Goal: Check status: Check status

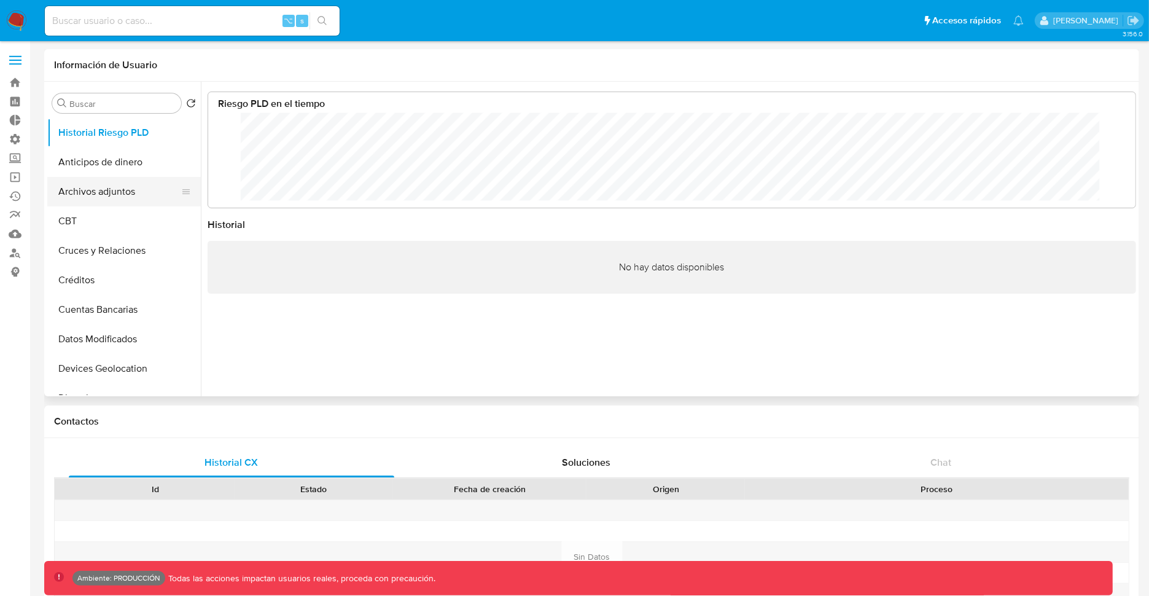
scroll to position [92, 904]
select select "10"
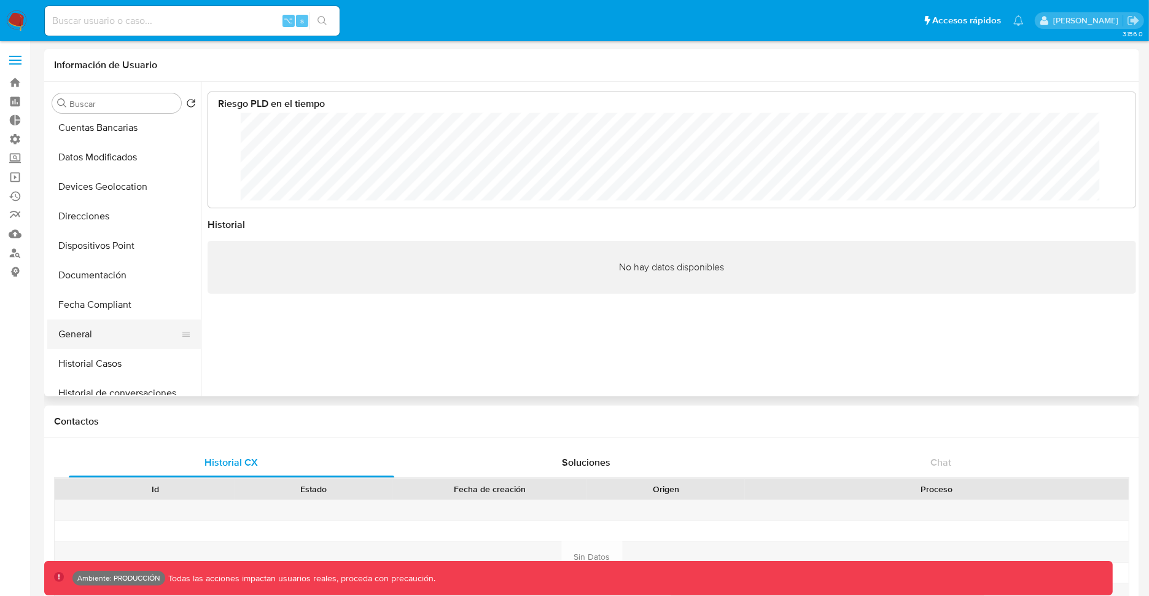
click at [102, 324] on button "General" at bounding box center [119, 333] width 144 height 29
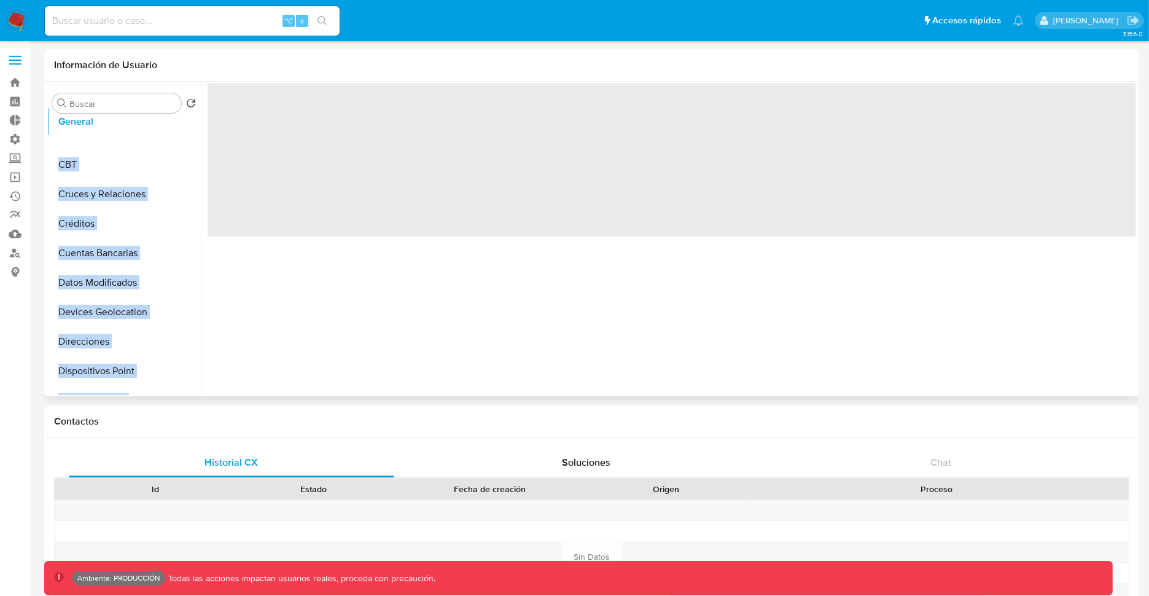
scroll to position [0, 0]
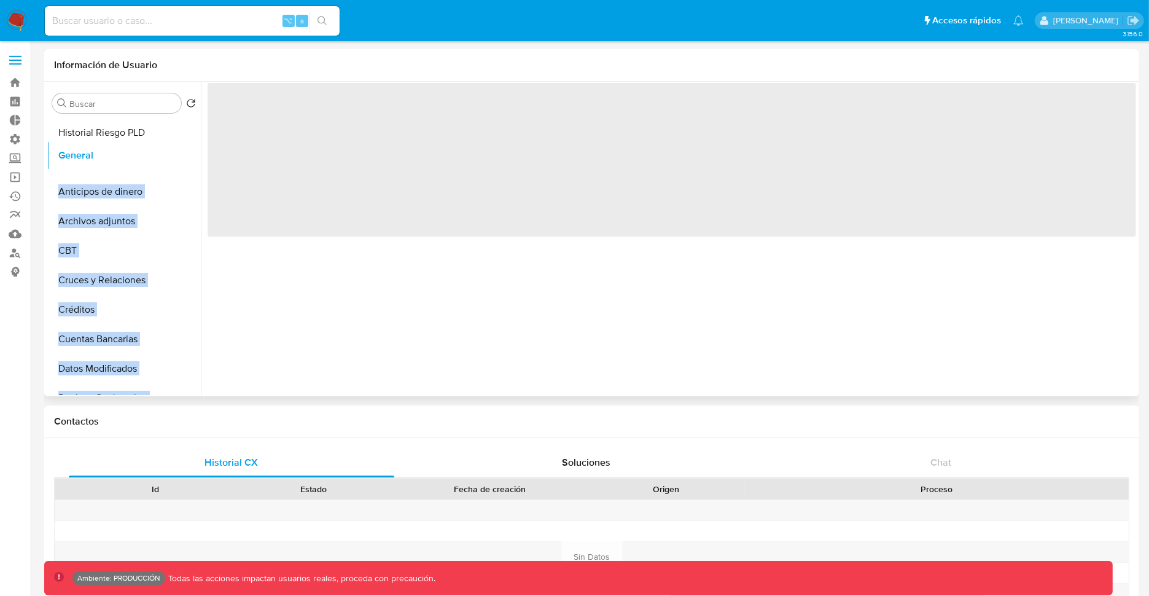
drag, startPoint x: 178, startPoint y: 333, endPoint x: 174, endPoint y: 155, distance: 178.2
click at [174, 155] on ul "Historial Riesgo PLD Anticipos de dinero Archivos adjuntos CBT Cruces y Relacio…" at bounding box center [124, 256] width 154 height 277
click at [141, 162] on button "General" at bounding box center [119, 161] width 144 height 29
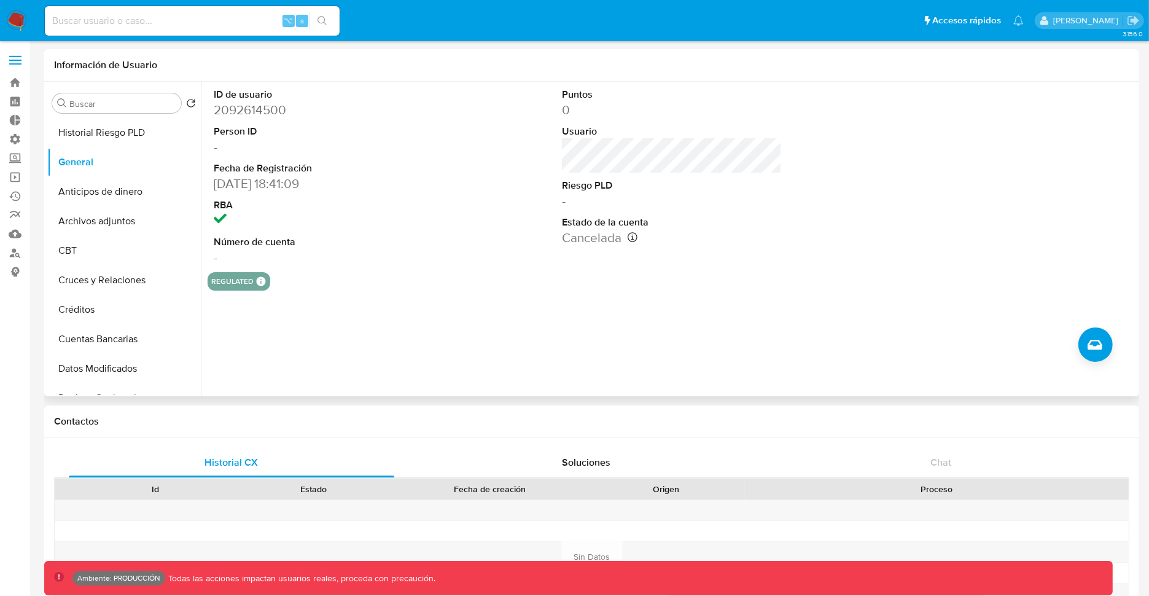
click at [408, 181] on dd "12/11/2024 18:41:09" at bounding box center [324, 183] width 220 height 17
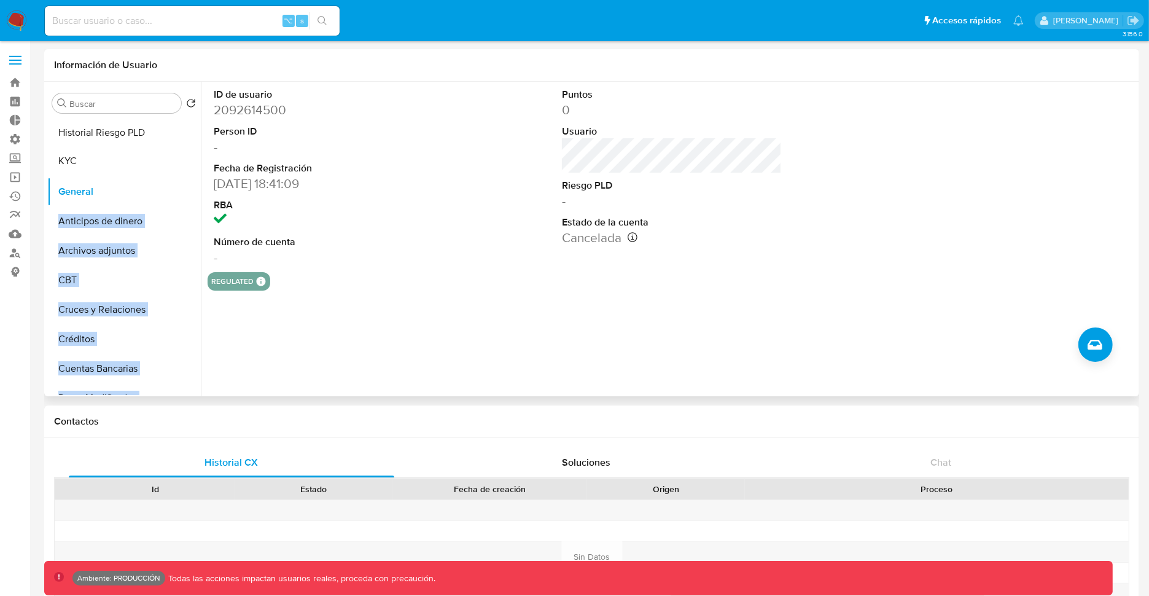
drag, startPoint x: 181, startPoint y: 225, endPoint x: 163, endPoint y: 162, distance: 66.2
click at [163, 162] on ul "Historial Riesgo PLD General Anticipos de dinero Archivos adjuntos CBT Cruces y…" at bounding box center [124, 256] width 154 height 277
click at [120, 166] on button "KYC" at bounding box center [119, 161] width 144 height 29
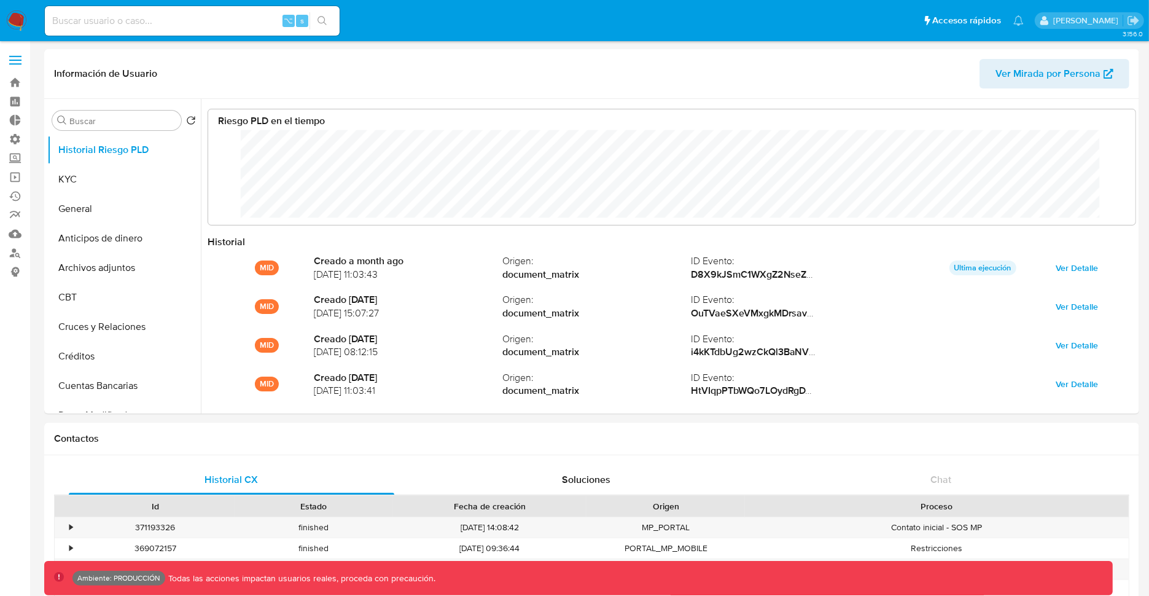
scroll to position [92, 904]
select select "10"
click at [76, 181] on button "KYC" at bounding box center [119, 179] width 144 height 29
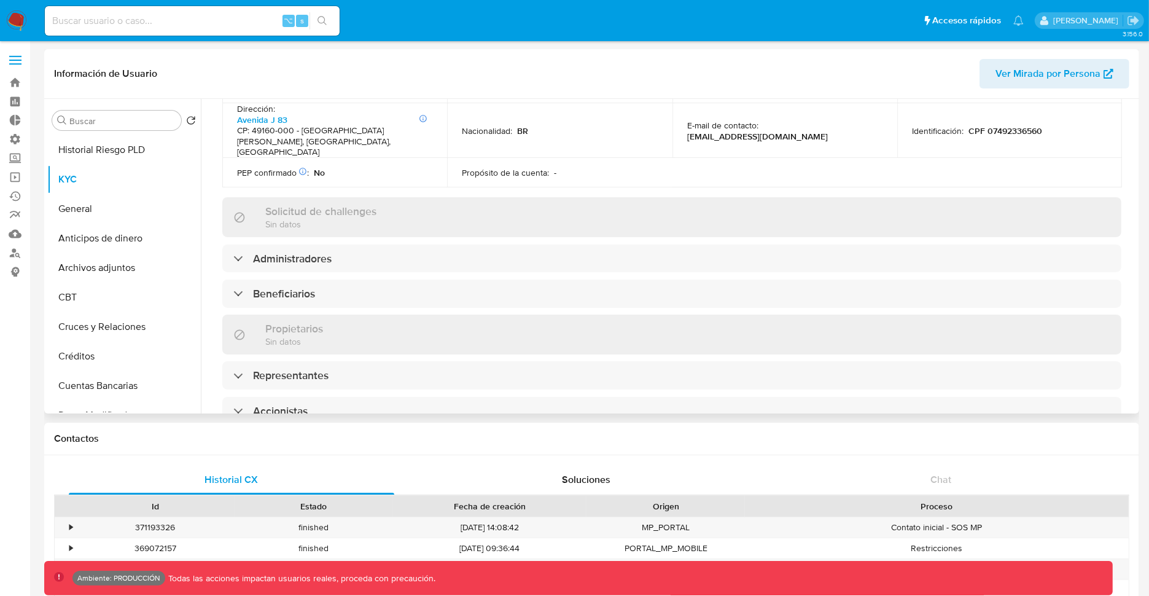
scroll to position [446, 0]
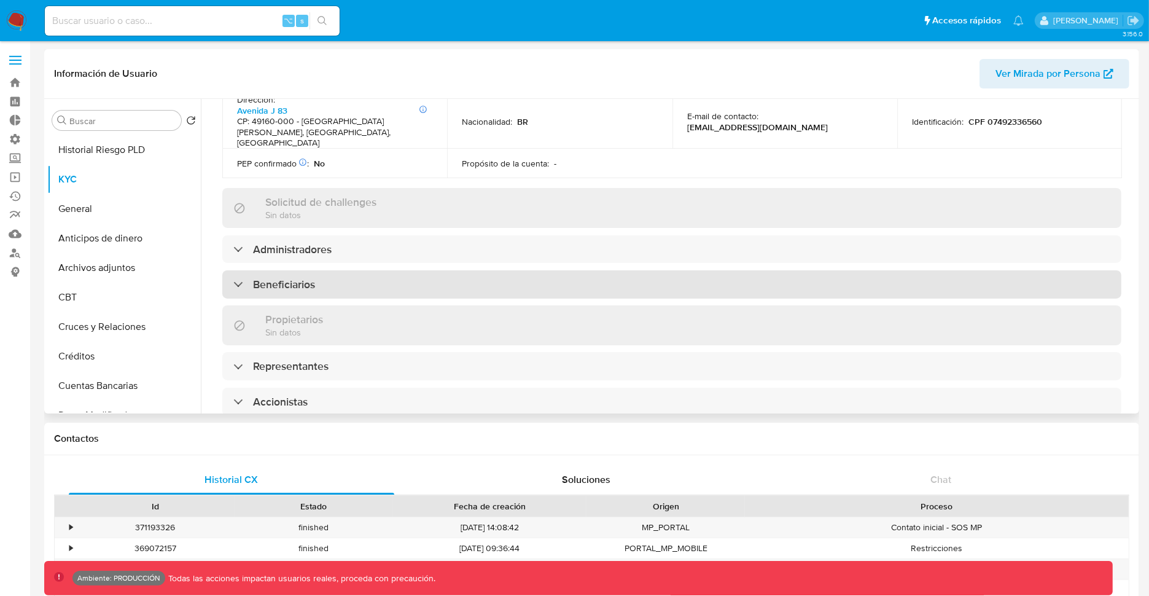
click at [515, 270] on div "Beneficiarios" at bounding box center [671, 284] width 899 height 28
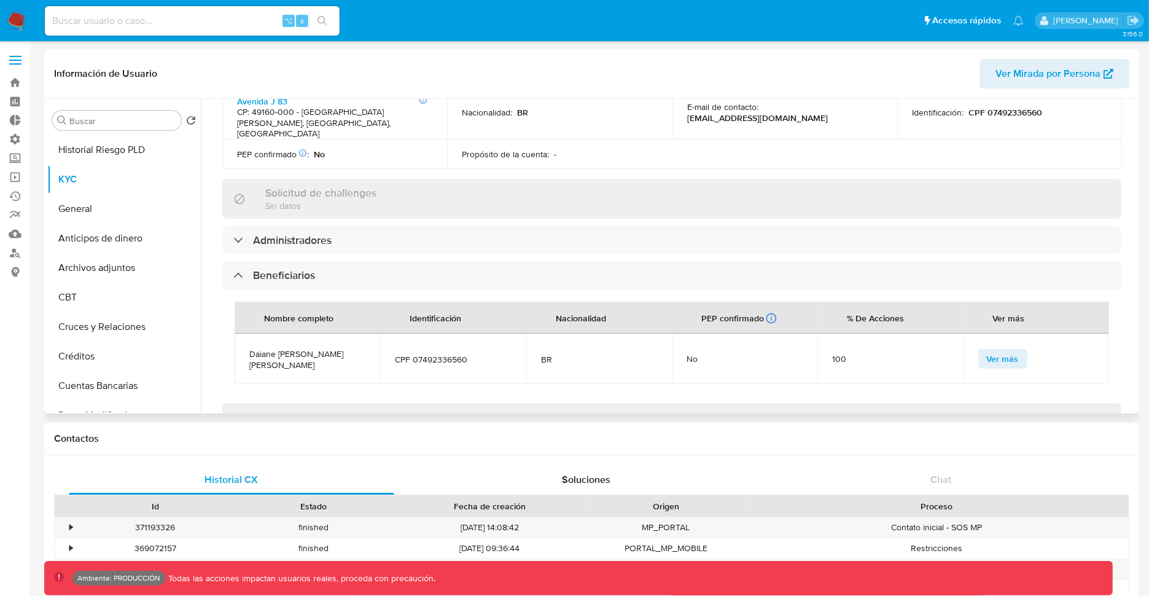
scroll to position [463, 0]
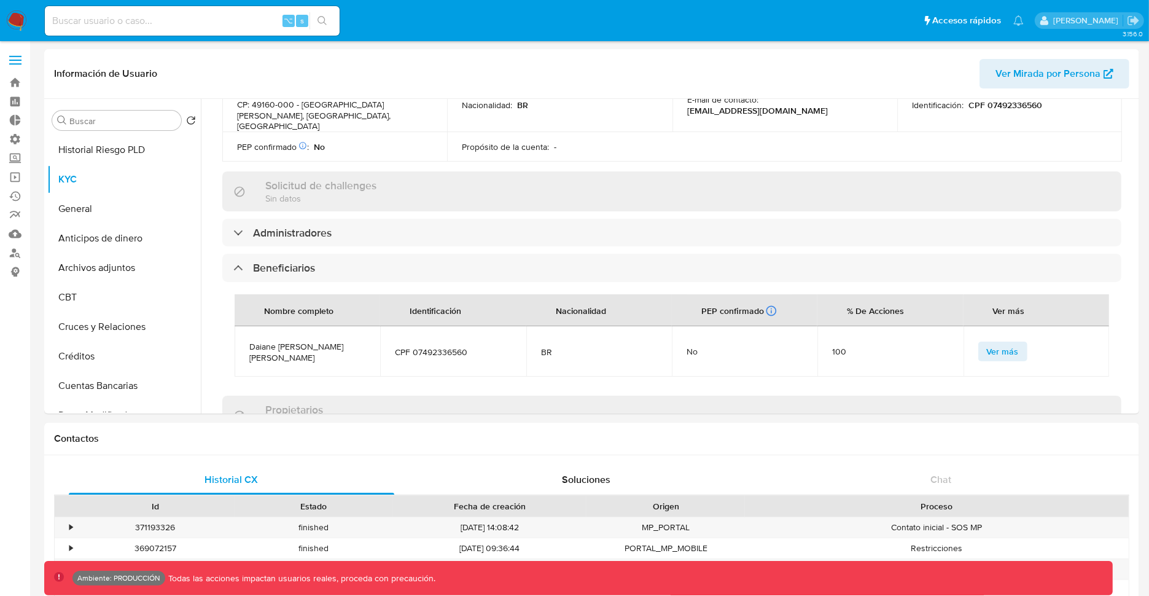
click at [25, 26] on img at bounding box center [16, 20] width 21 height 21
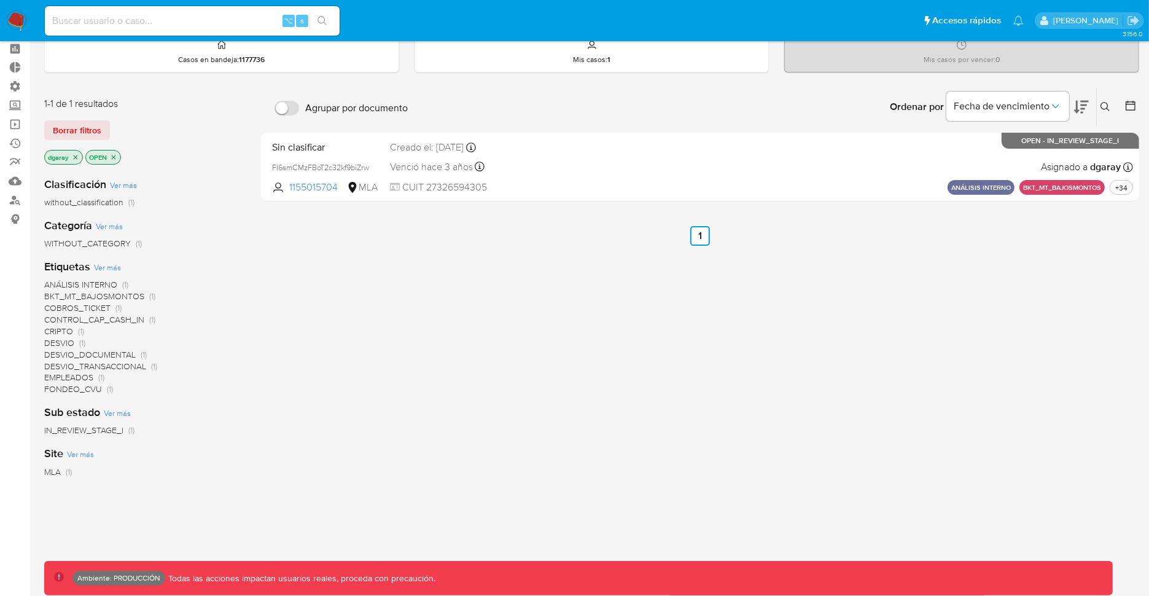
scroll to position [55, 0]
click at [60, 469] on span "MLA" at bounding box center [52, 470] width 17 height 12
click at [147, 153] on icon "close-filter" at bounding box center [148, 155] width 4 height 4
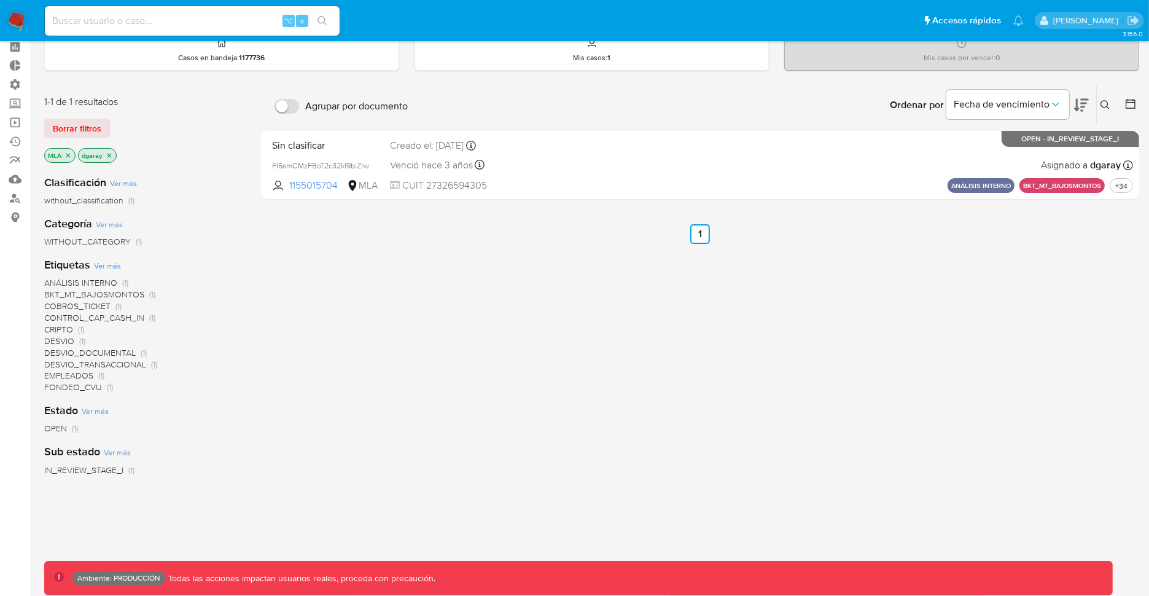
click at [109, 153] on icon "close-filter" at bounding box center [110, 155] width 4 height 4
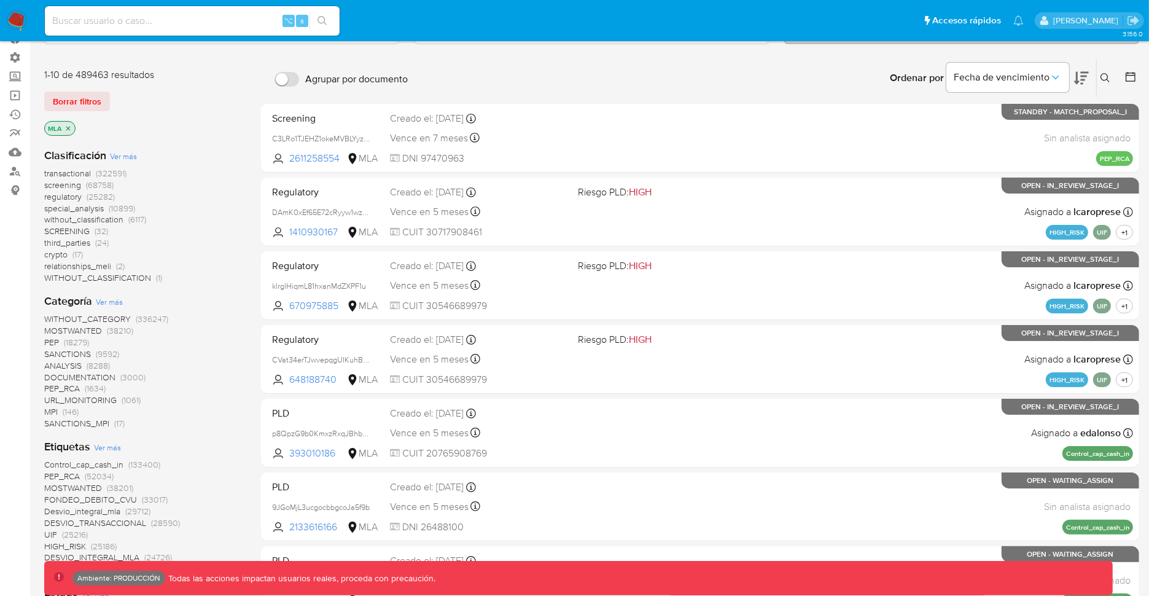
scroll to position [71, 0]
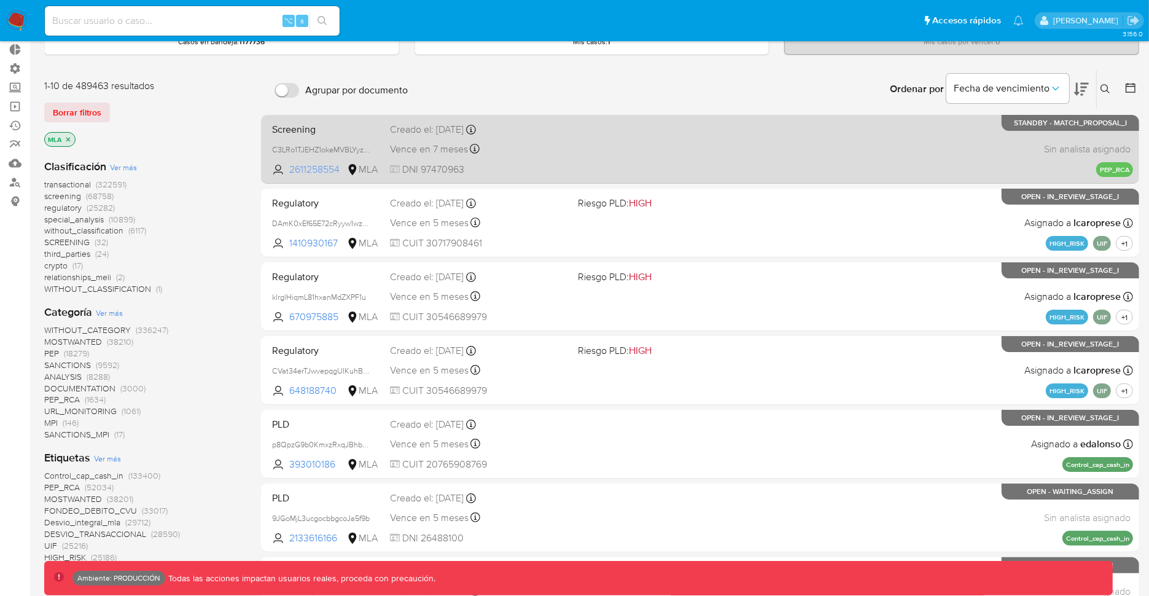
click at [330, 170] on span "2611258554" at bounding box center [316, 170] width 55 height 14
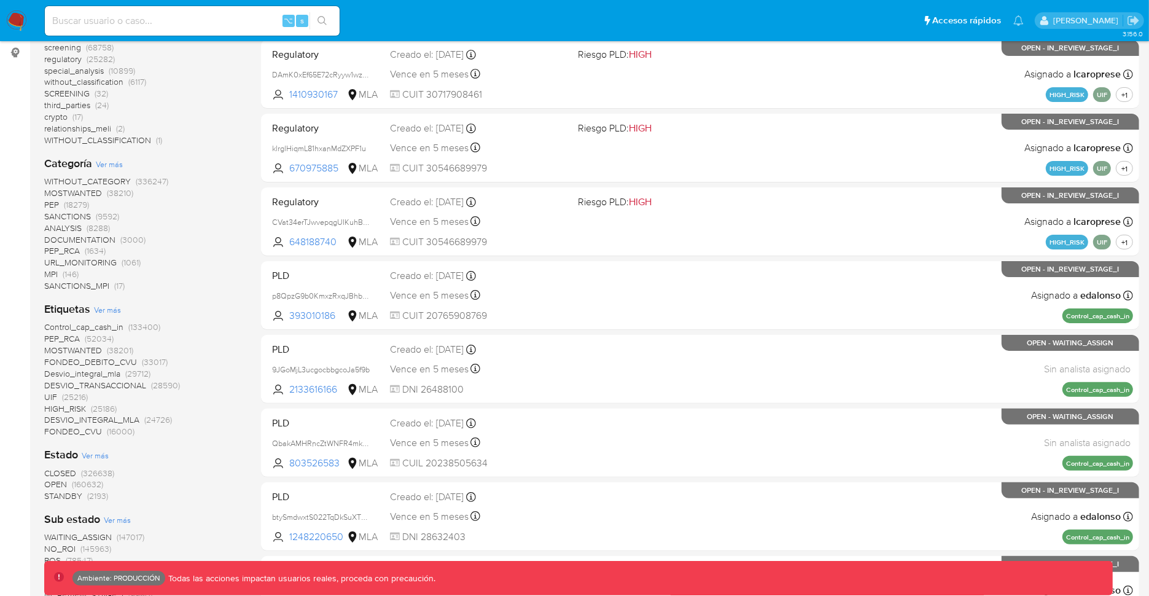
scroll to position [57, 0]
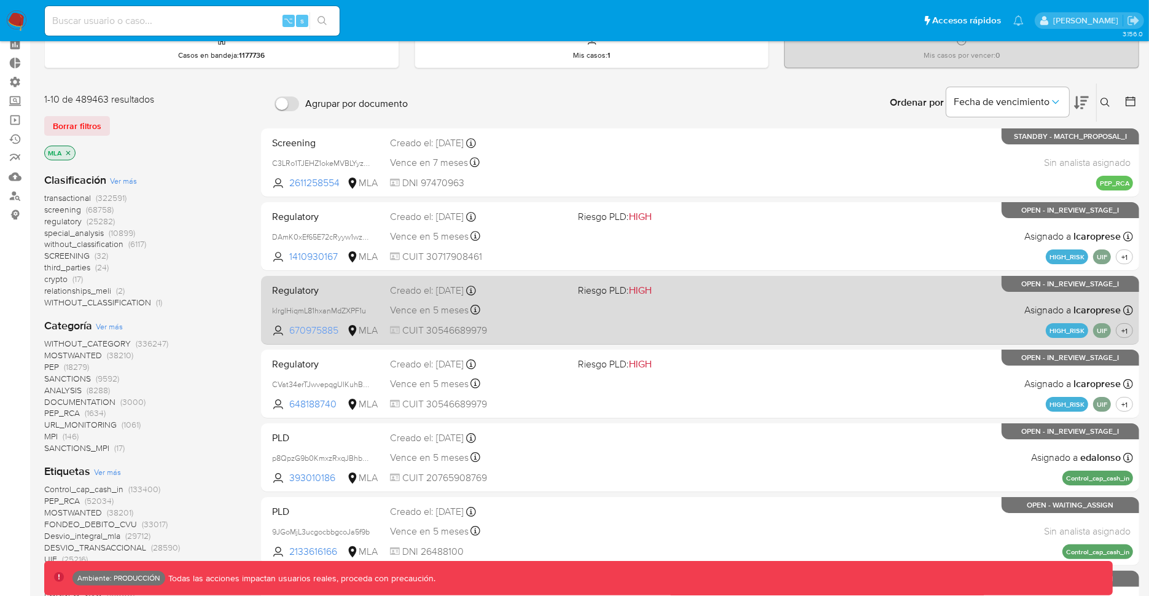
click at [308, 329] on span "670975885" at bounding box center [316, 331] width 55 height 14
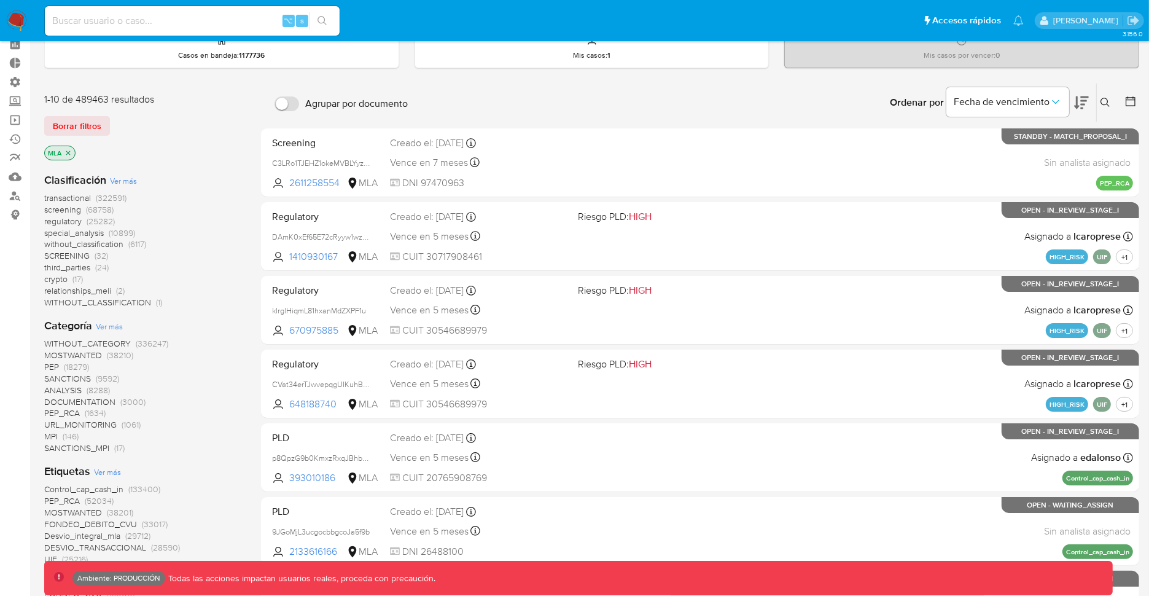
click at [77, 195] on span "transactional" at bounding box center [67, 198] width 47 height 12
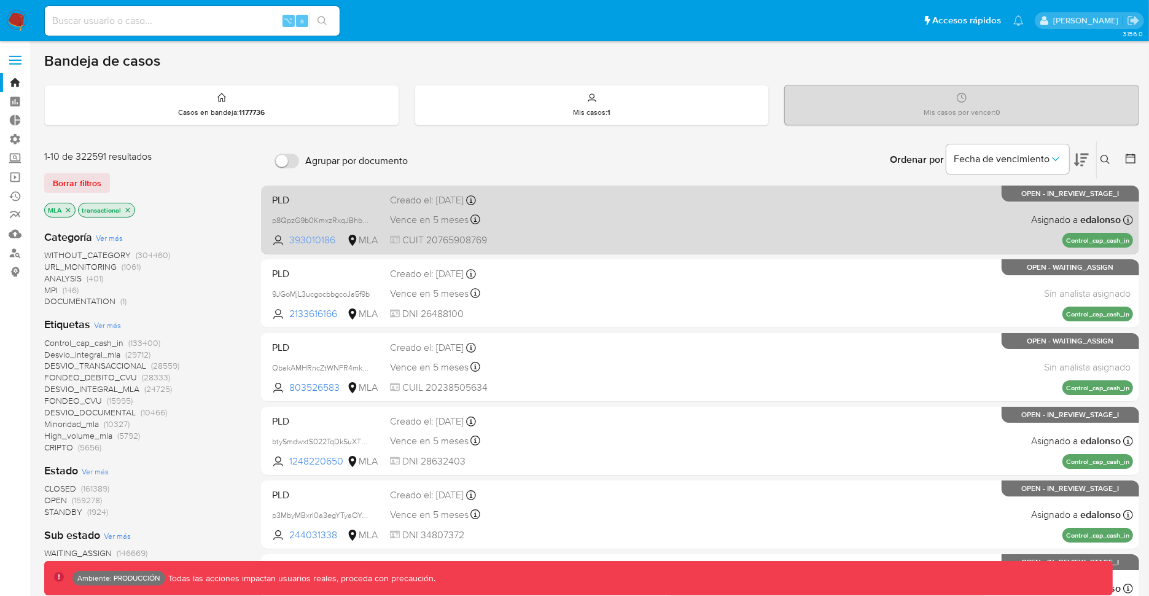
click at [320, 239] on span "393010186" at bounding box center [316, 240] width 55 height 14
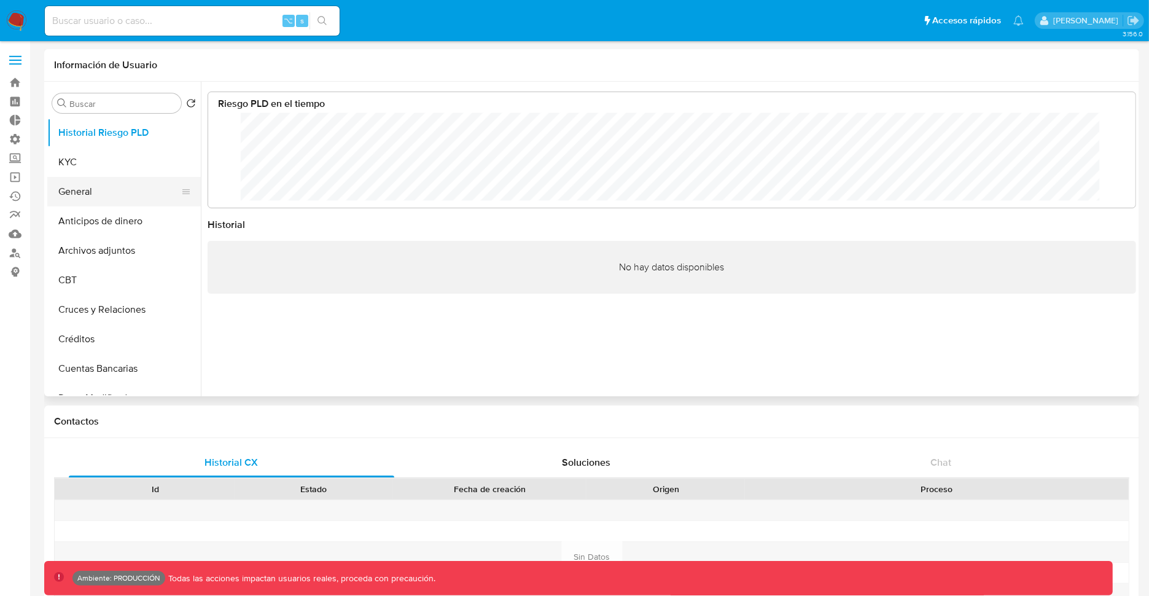
scroll to position [92, 904]
select select "10"
click at [119, 192] on button "General" at bounding box center [119, 191] width 144 height 29
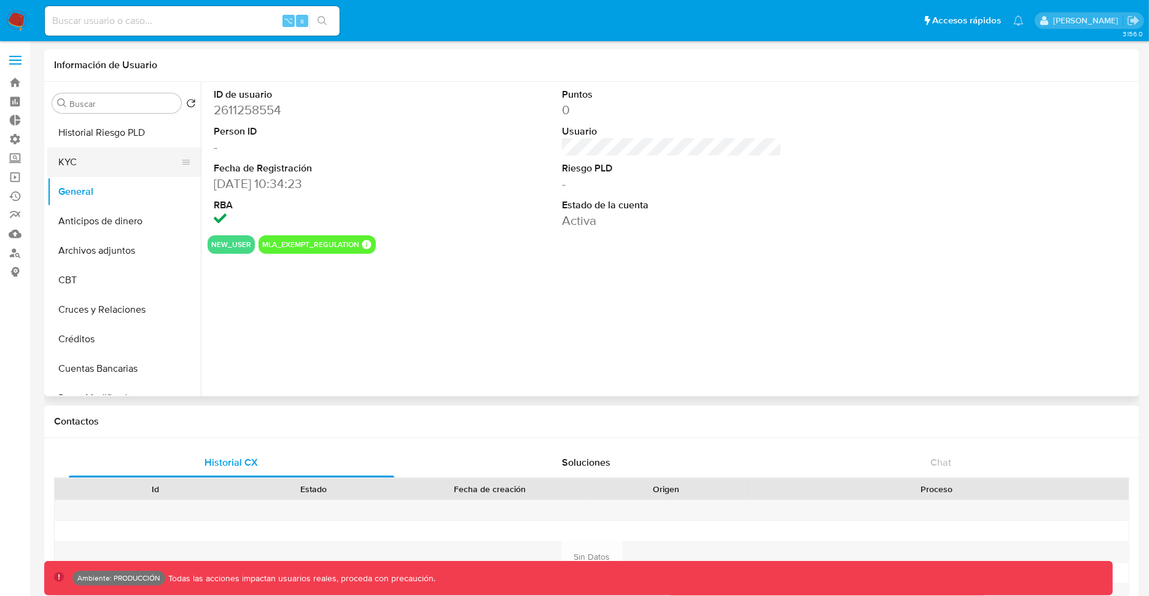
click at [108, 162] on button "KYC" at bounding box center [119, 161] width 144 height 29
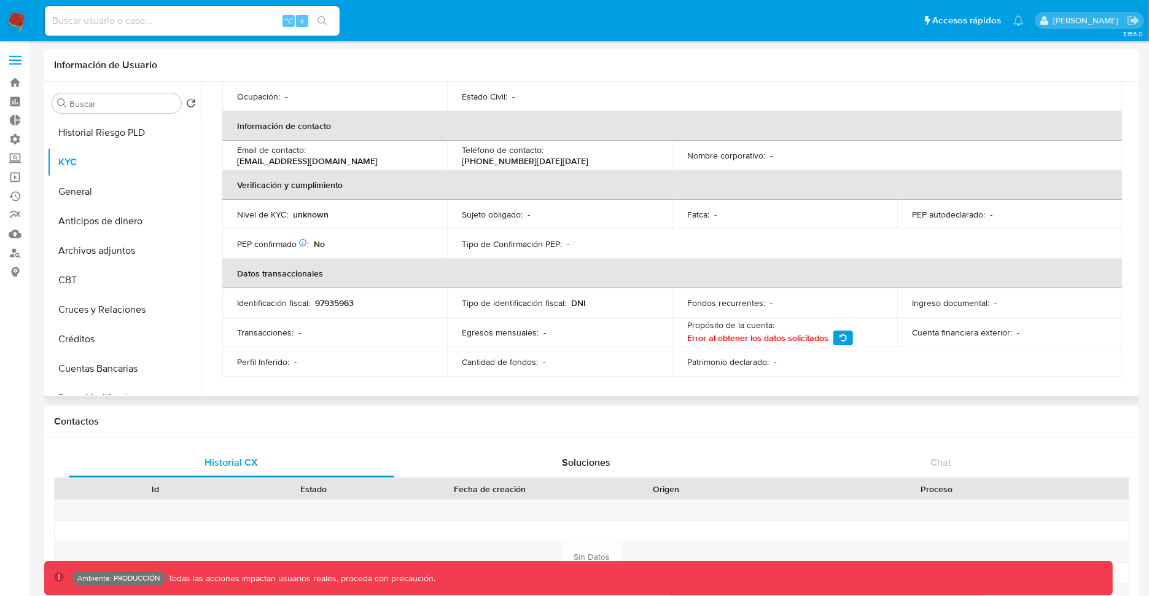
scroll to position [0, 0]
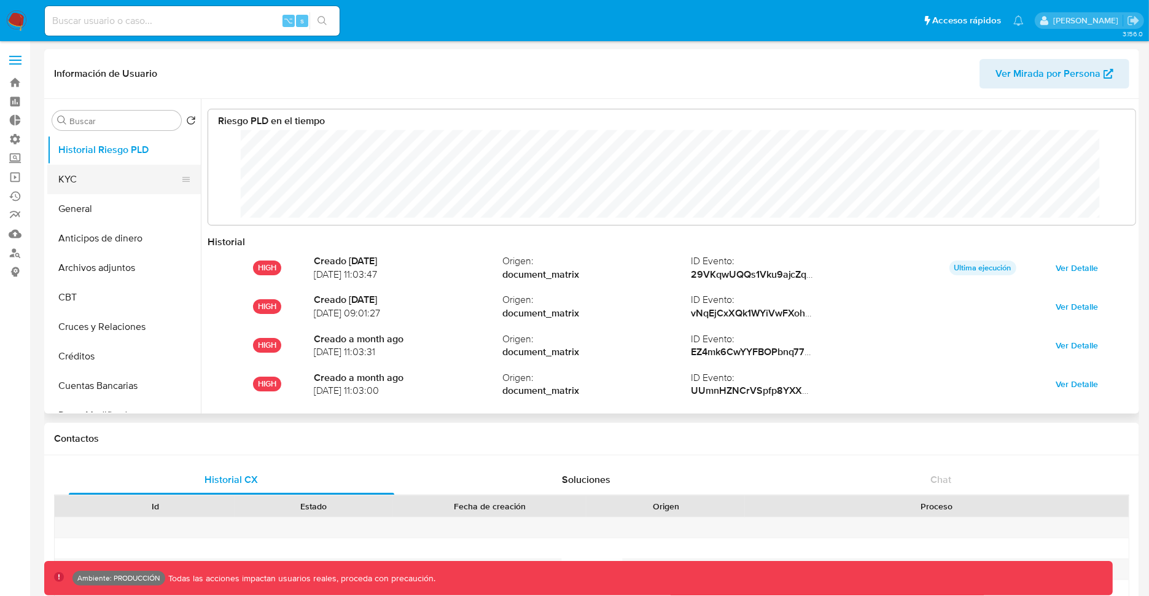
click at [133, 175] on button "KYC" at bounding box center [119, 179] width 144 height 29
select select "10"
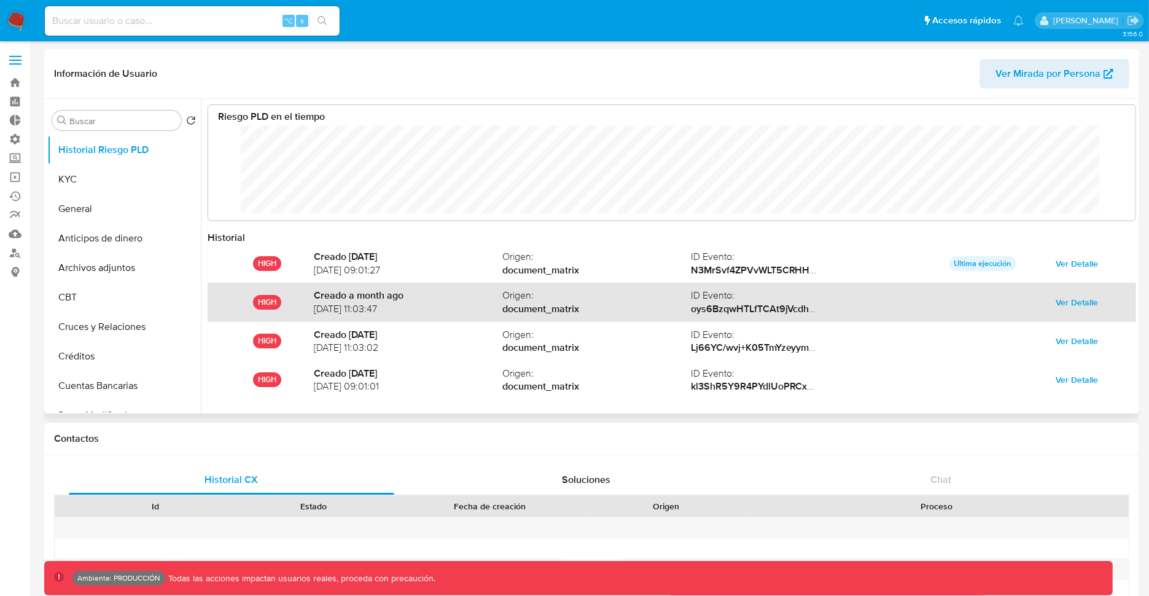
scroll to position [2, 0]
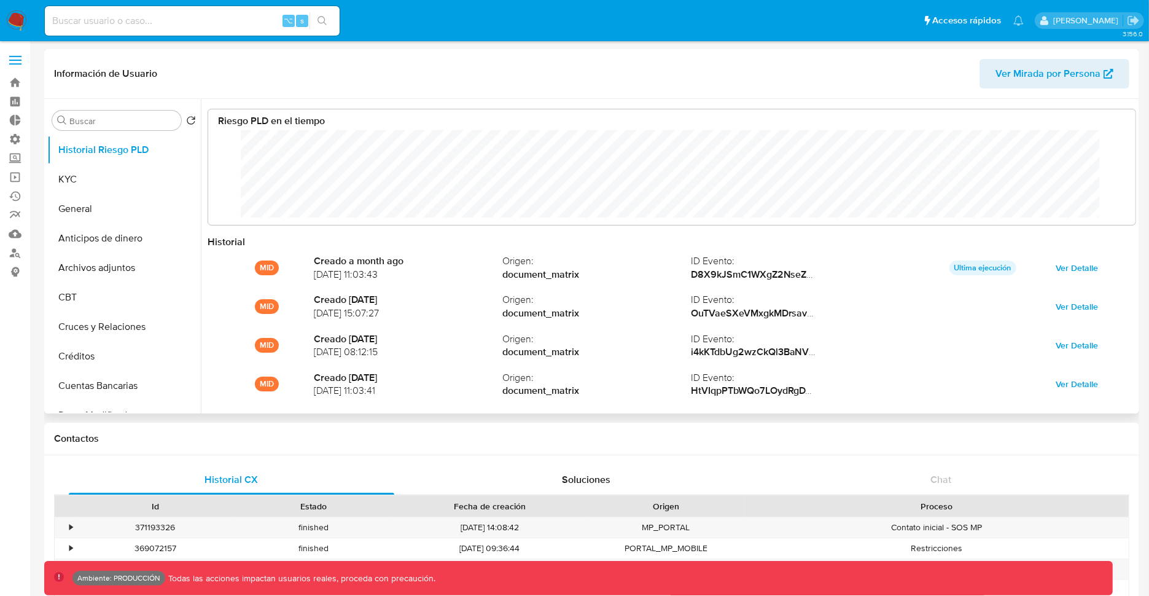
scroll to position [92, 904]
select select "10"
click at [91, 184] on button "KYC" at bounding box center [119, 179] width 144 height 29
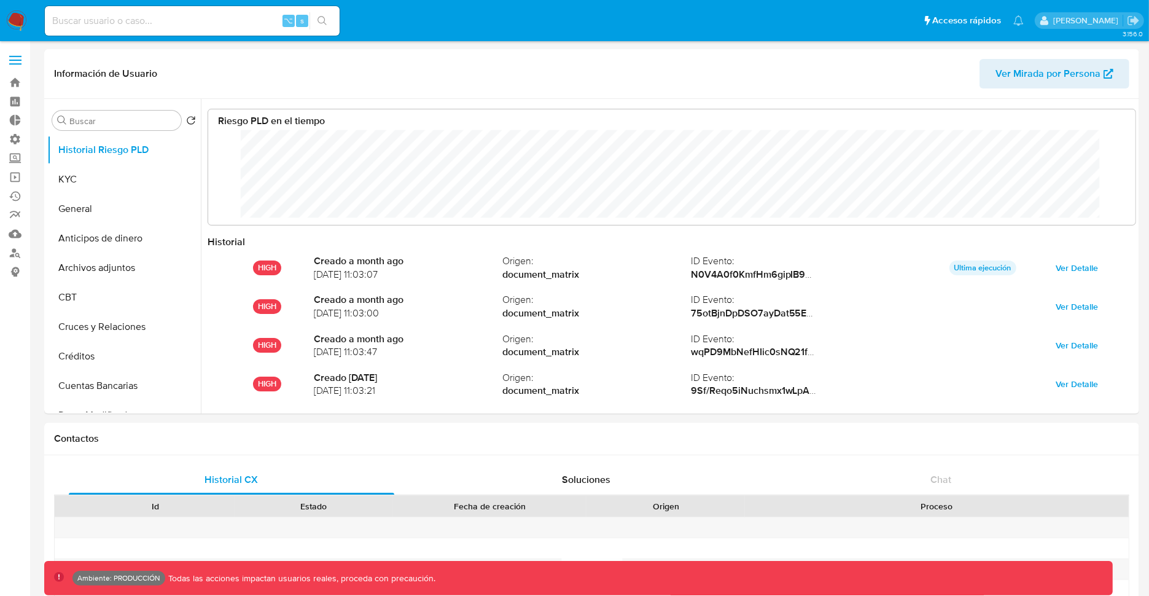
scroll to position [92, 904]
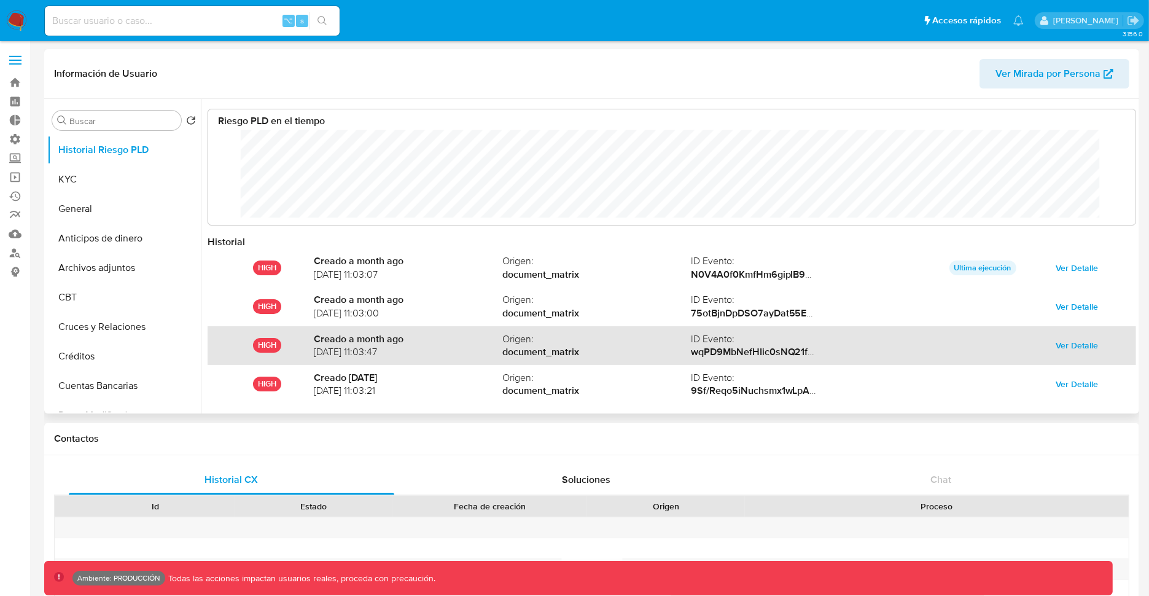
select select "10"
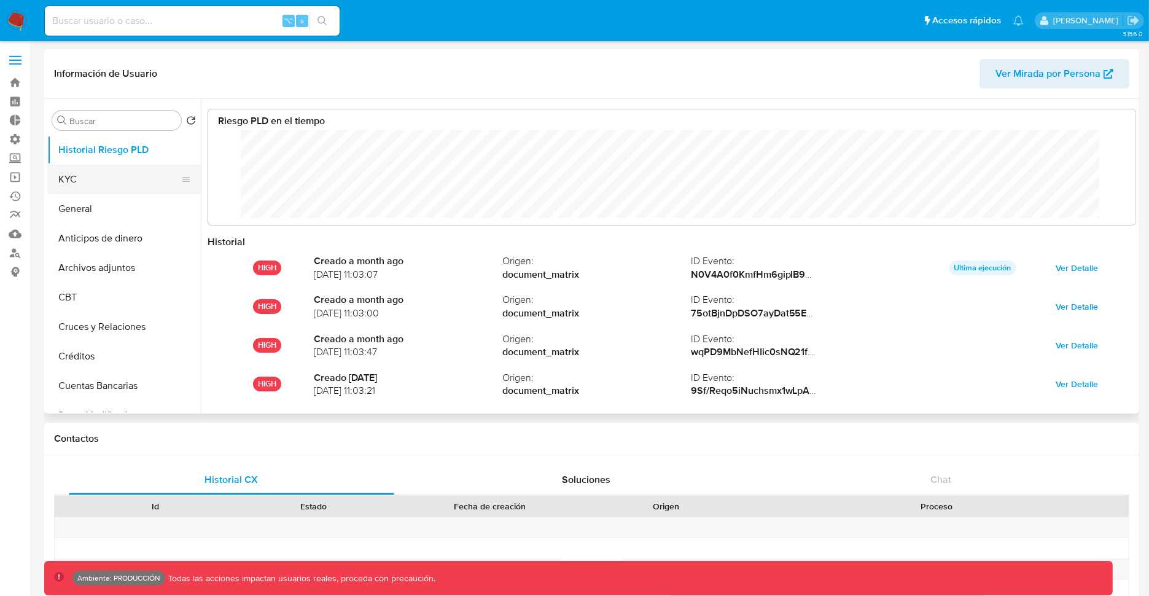
click at [125, 171] on button "KYC" at bounding box center [119, 179] width 144 height 29
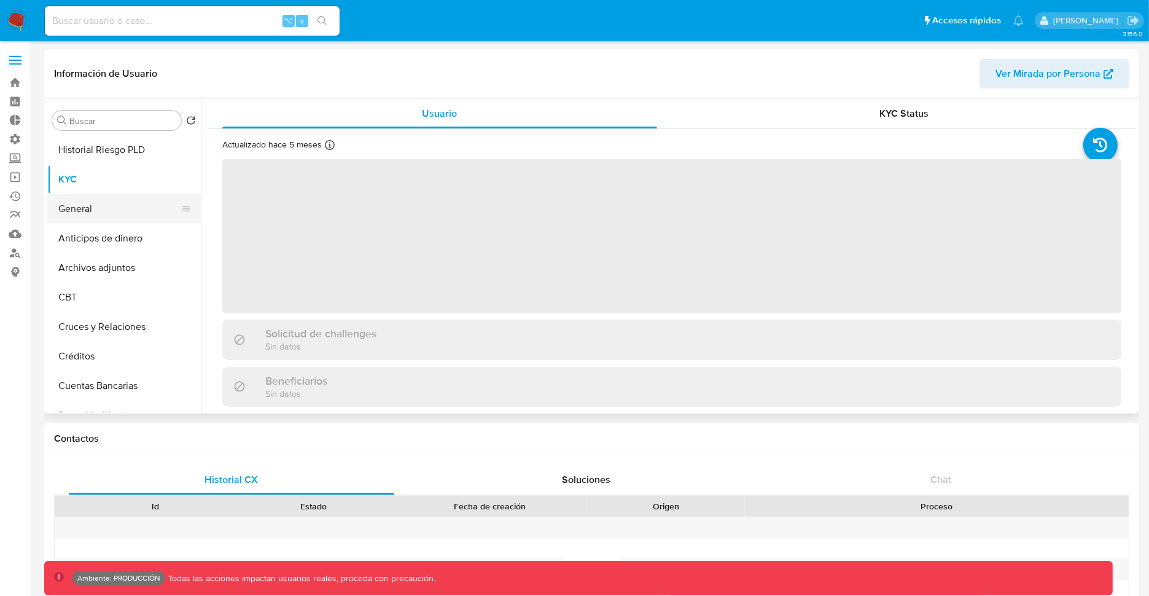
click at [112, 217] on button "General" at bounding box center [119, 208] width 144 height 29
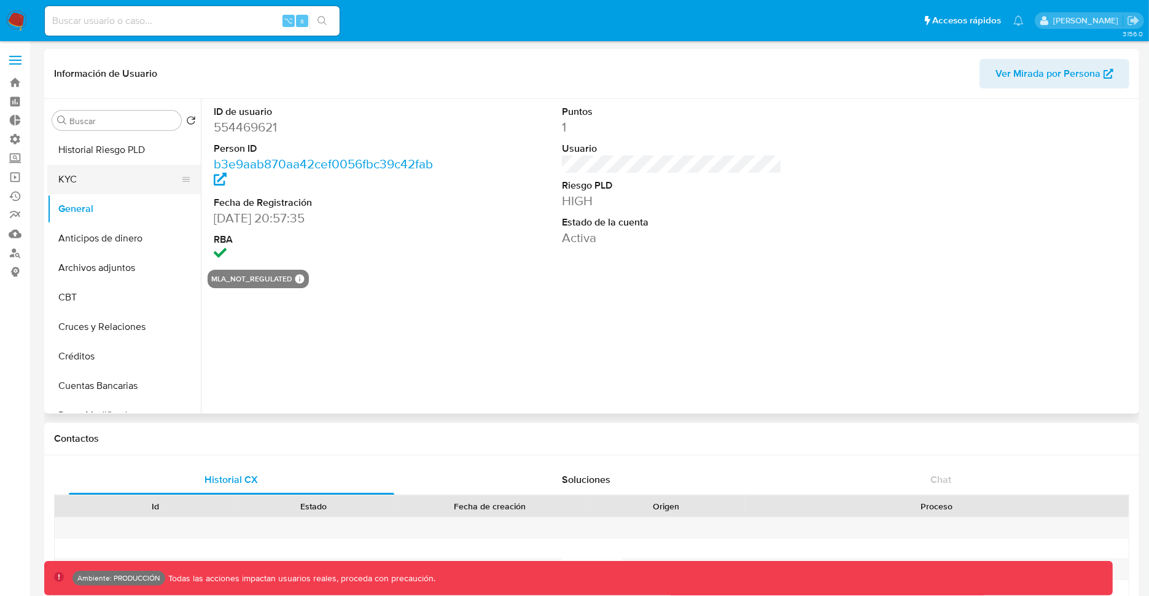
click at [143, 182] on button "KYC" at bounding box center [119, 179] width 144 height 29
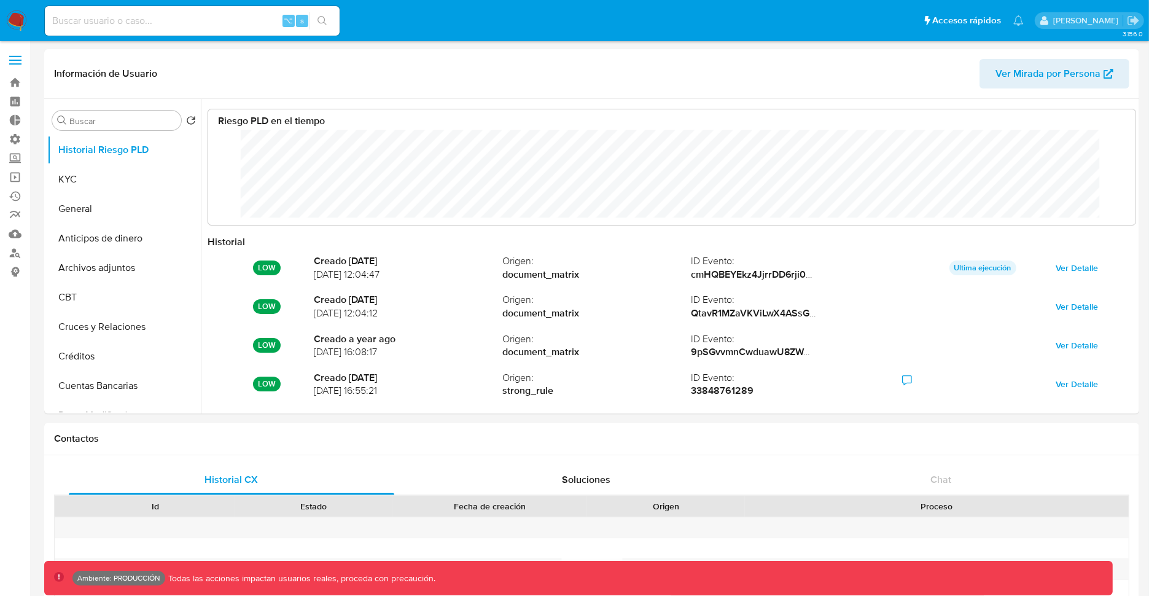
scroll to position [92, 904]
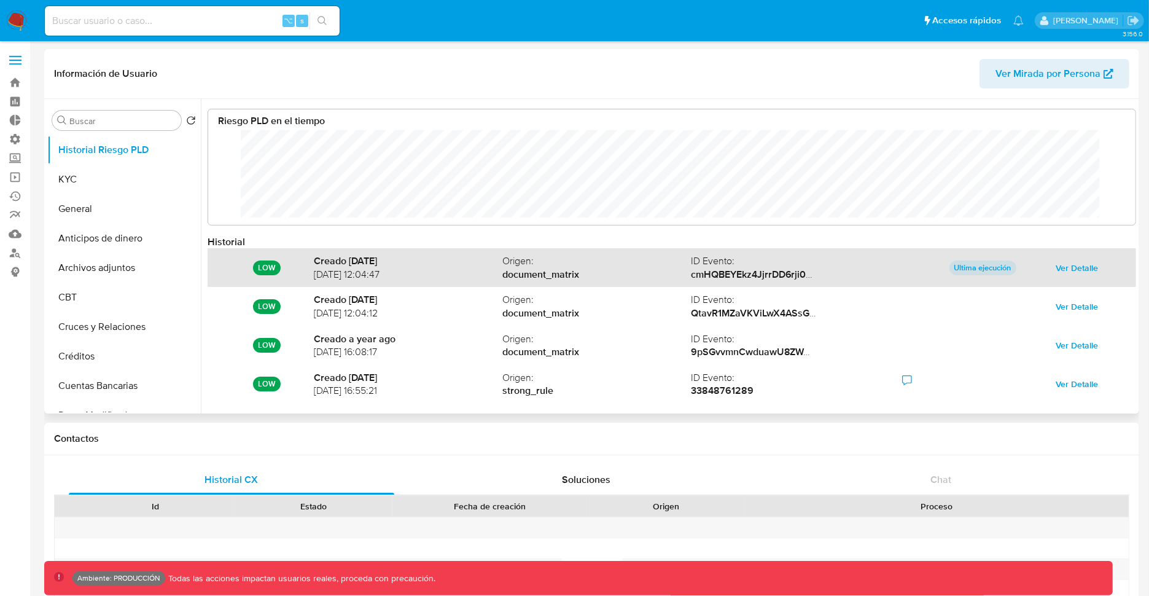
select select "10"
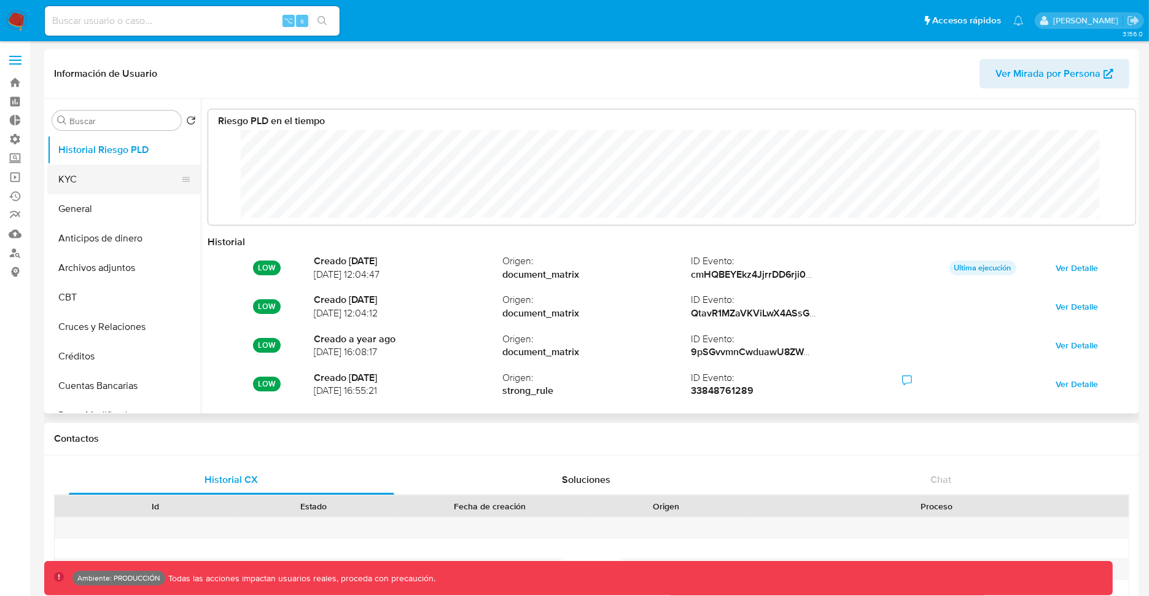
click at [128, 188] on button "KYC" at bounding box center [119, 179] width 144 height 29
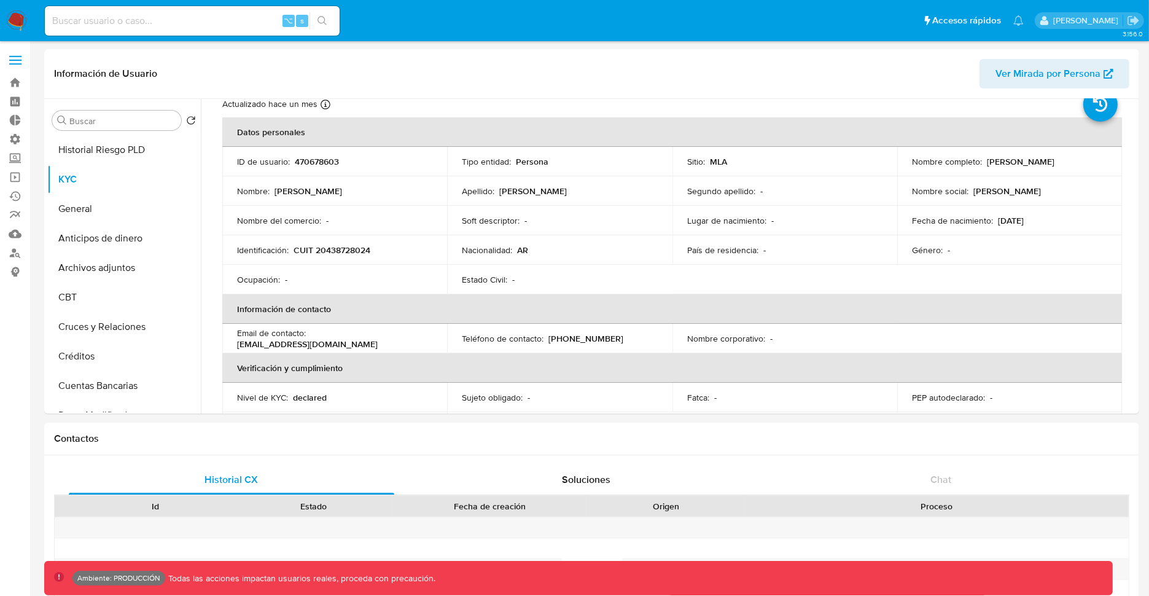
scroll to position [0, 0]
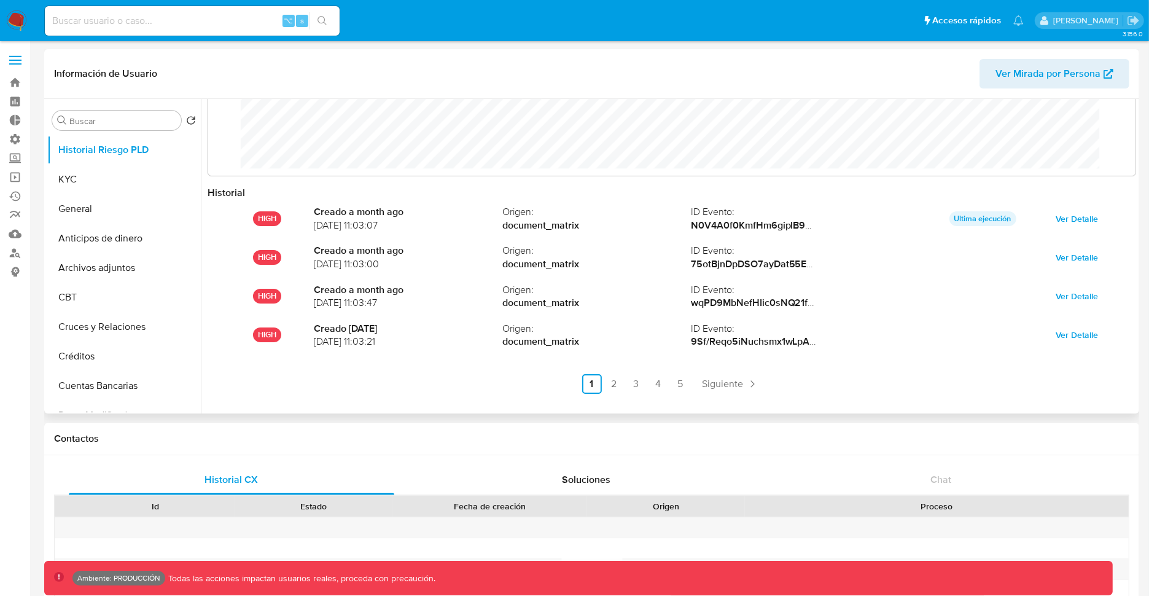
scroll to position [65, 0]
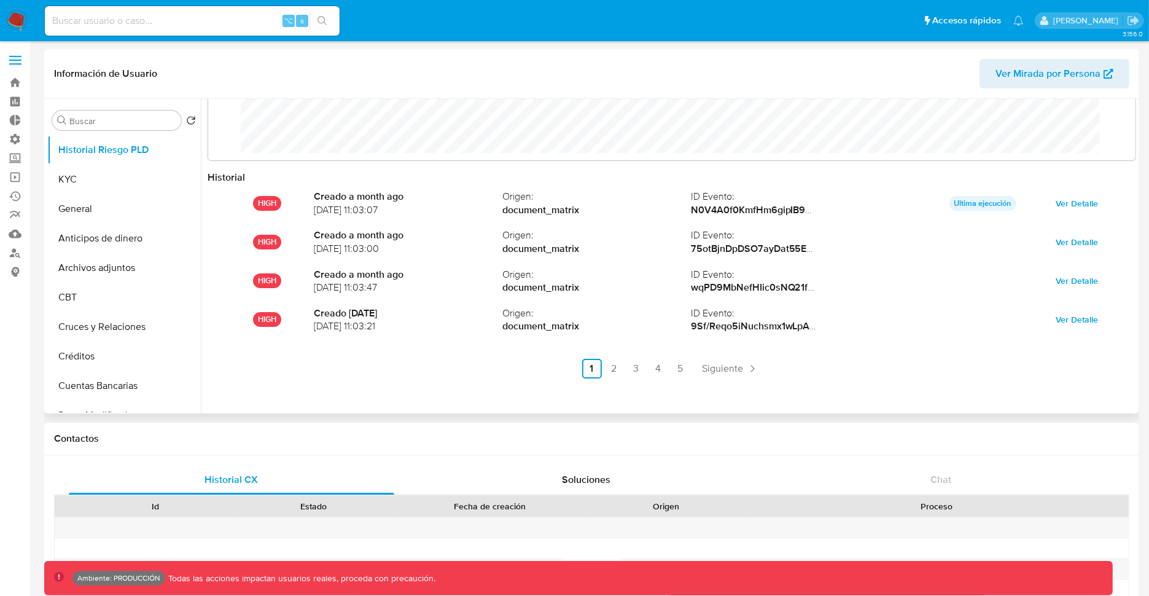
select select "10"
click at [163, 184] on button "KYC" at bounding box center [119, 179] width 144 height 29
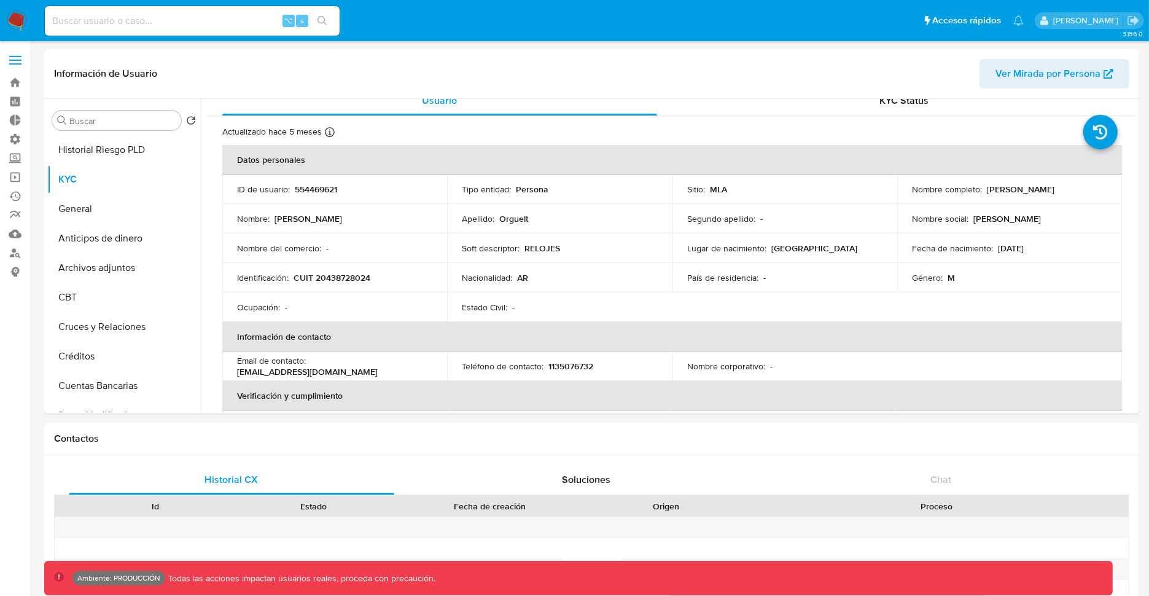
scroll to position [0, 0]
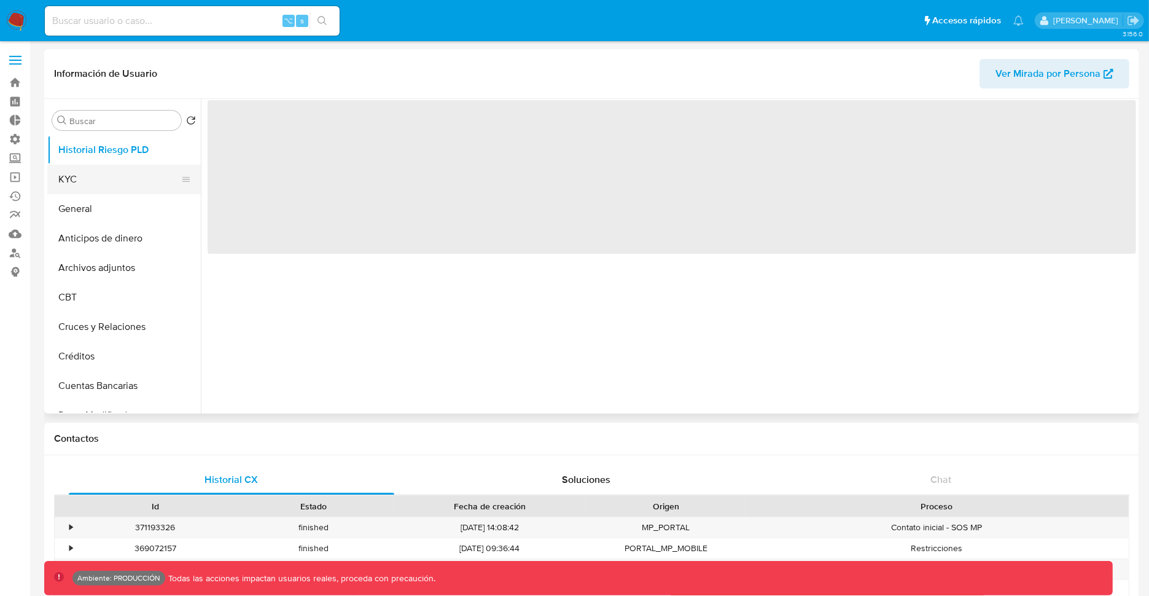
click at [100, 187] on button "KYC" at bounding box center [119, 179] width 144 height 29
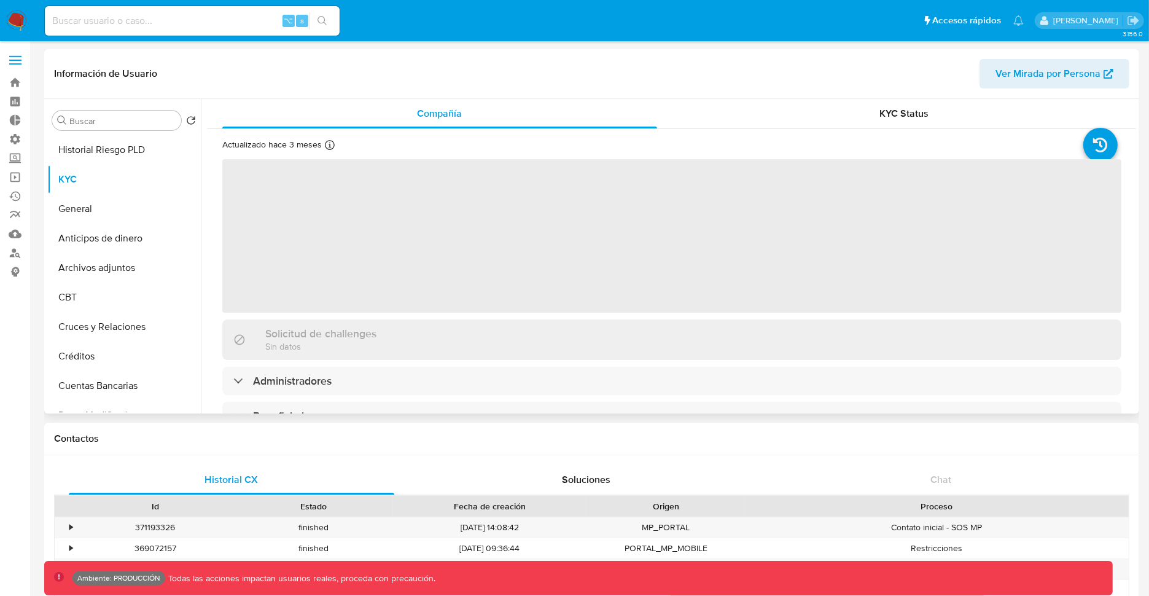
select select "10"
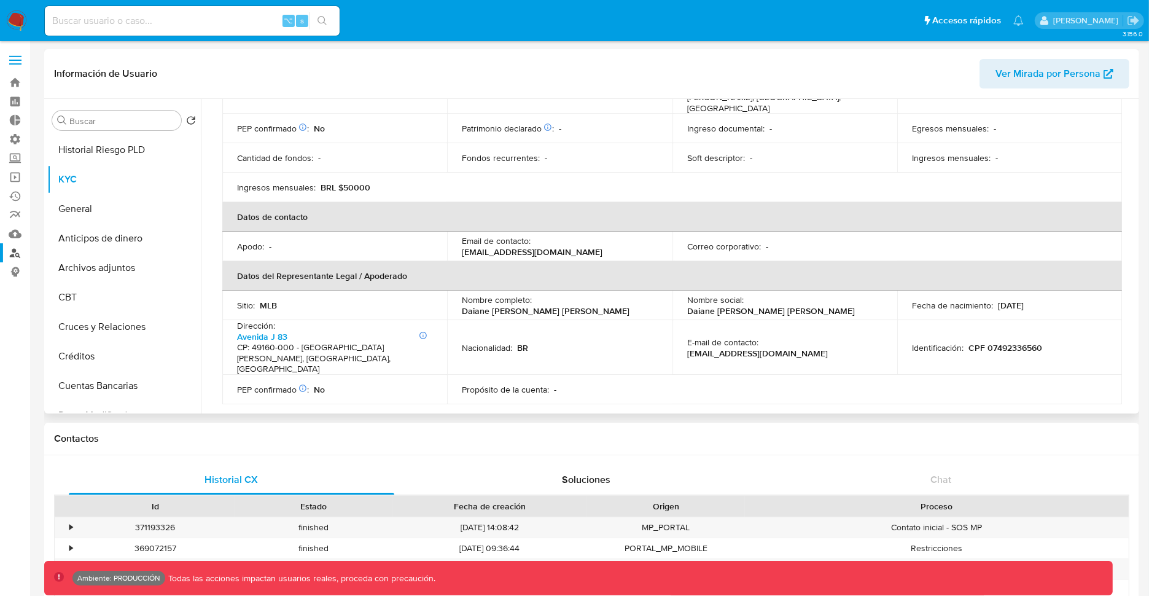
scroll to position [225, 0]
